Goal: Use online tool/utility

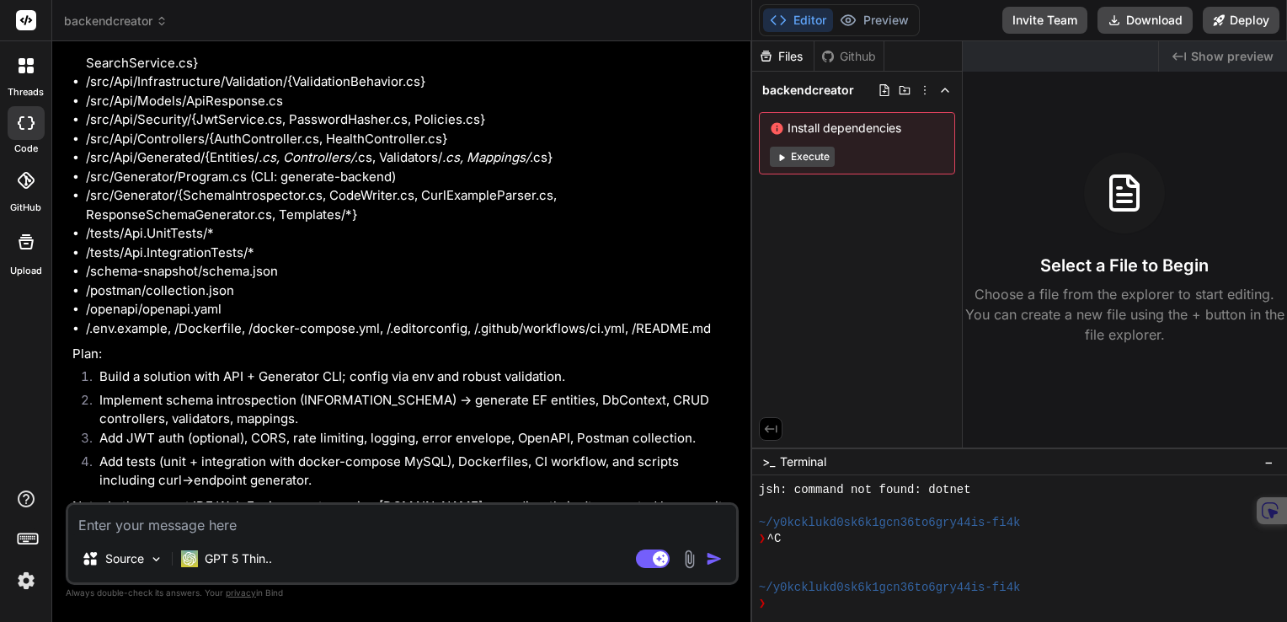
scroll to position [2259, 0]
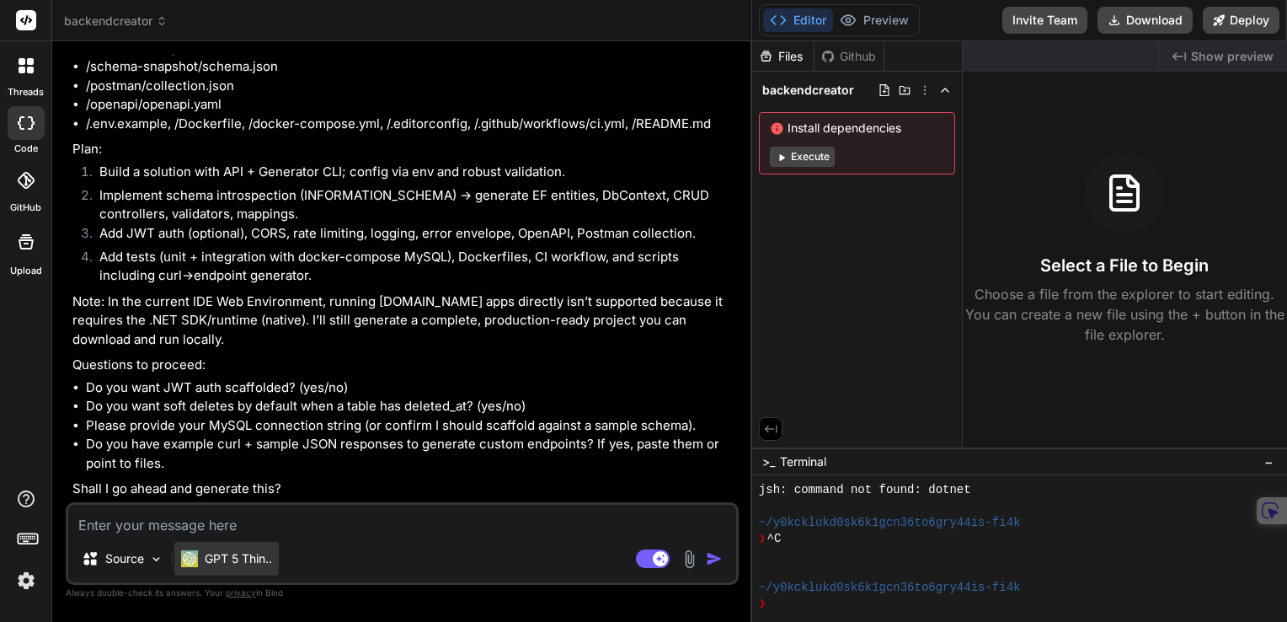
click at [239, 563] on p "GPT 5 Thin.." at bounding box center [238, 558] width 67 height 17
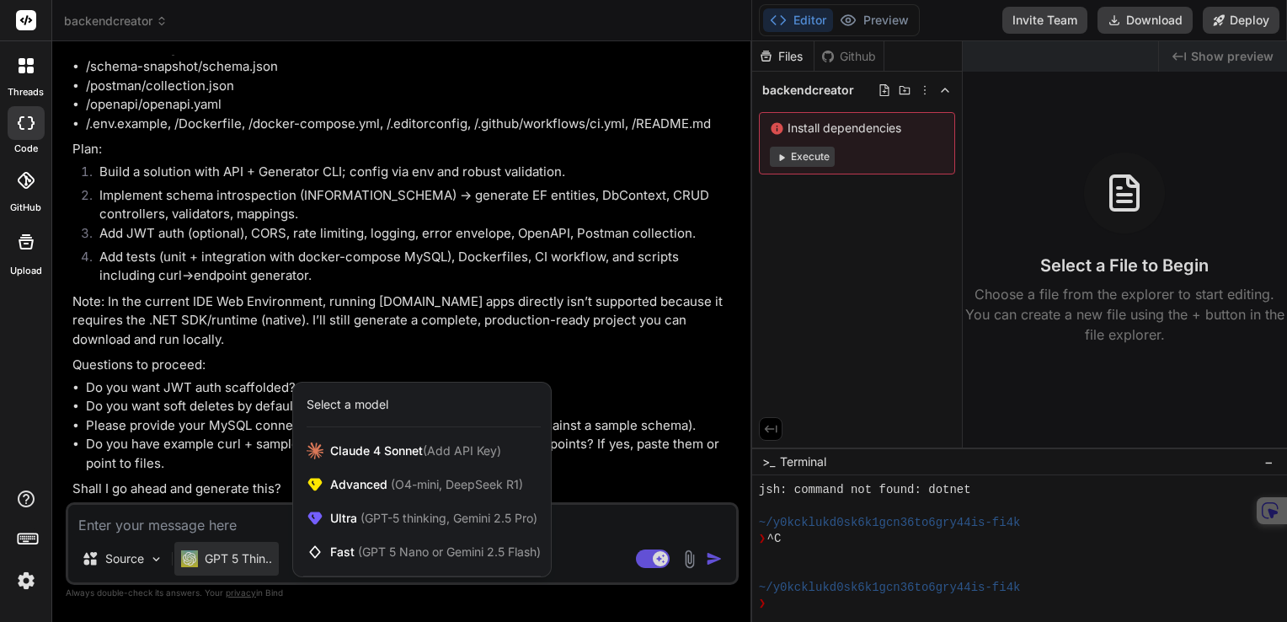
click at [234, 521] on div at bounding box center [643, 311] width 1287 height 622
type textarea "x"
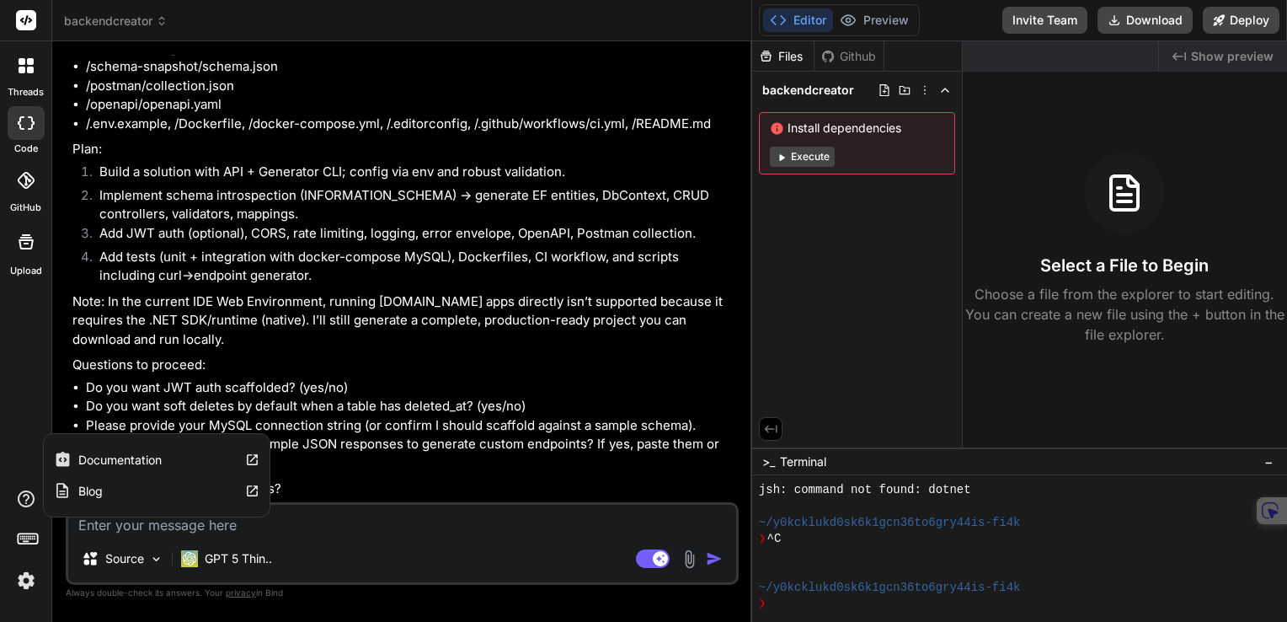
click at [26, 503] on icon at bounding box center [26, 498] width 17 height 17
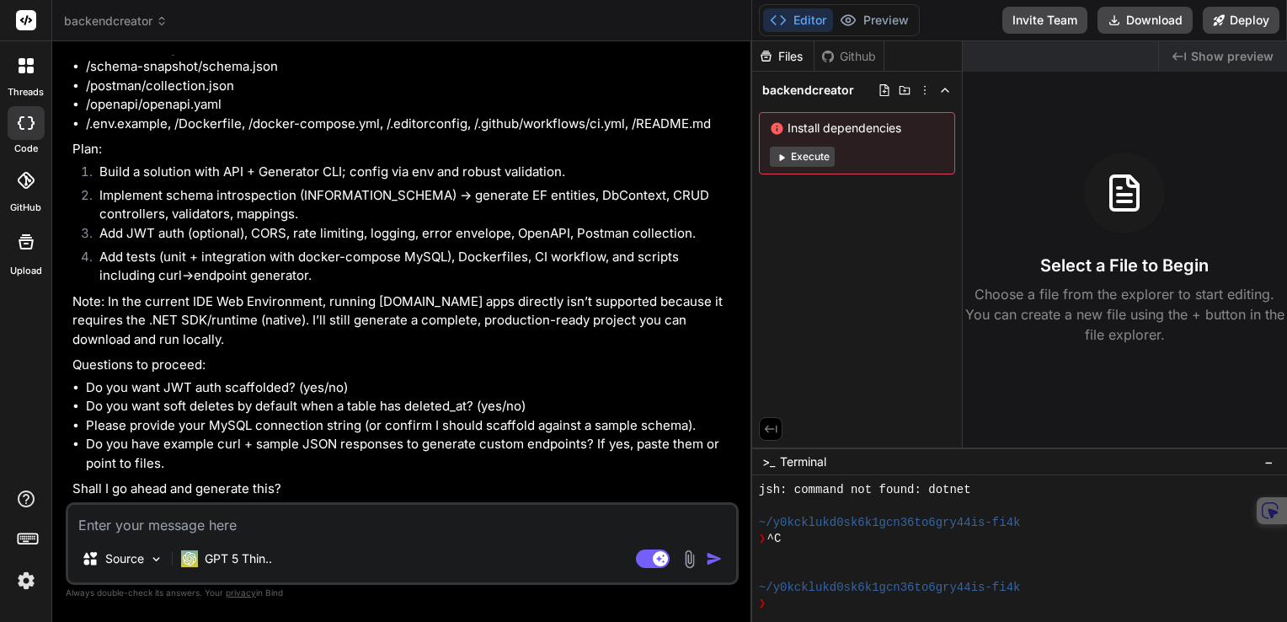
click at [27, 585] on img at bounding box center [26, 580] width 29 height 29
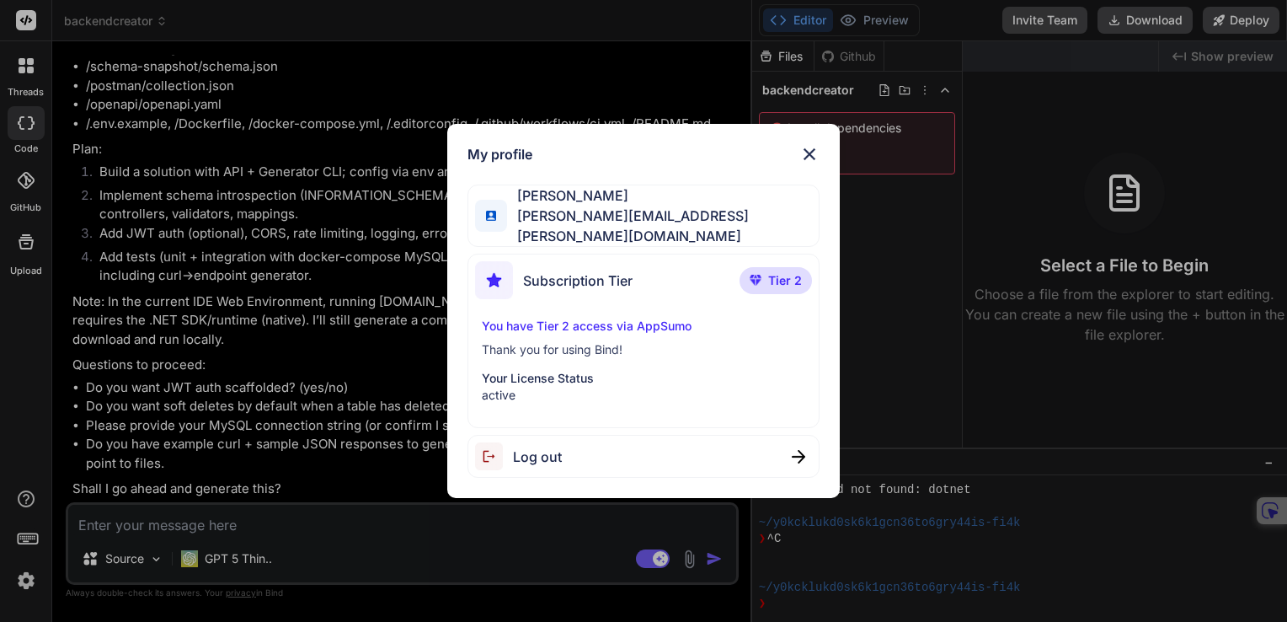
click at [807, 163] on img at bounding box center [810, 154] width 20 height 20
